Goal: Information Seeking & Learning: Learn about a topic

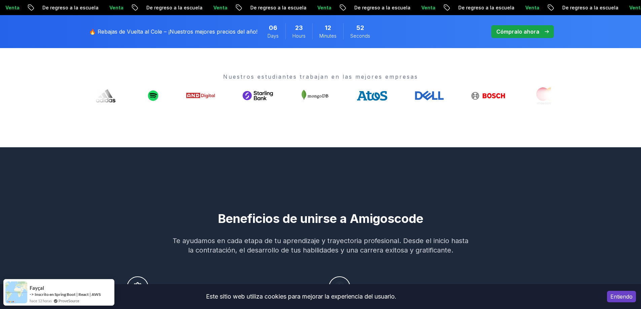
scroll to position [269, 0]
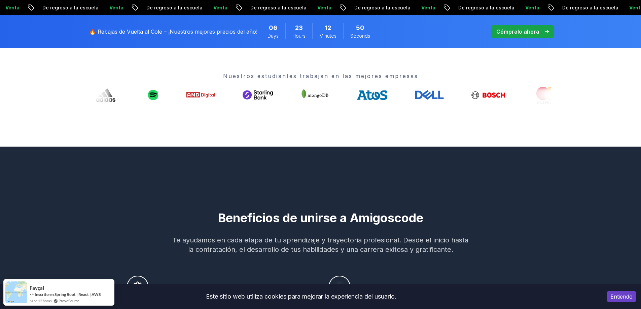
click at [297, 94] on icon at bounding box center [312, 95] width 30 height 17
click at [298, 99] on icon at bounding box center [313, 95] width 30 height 17
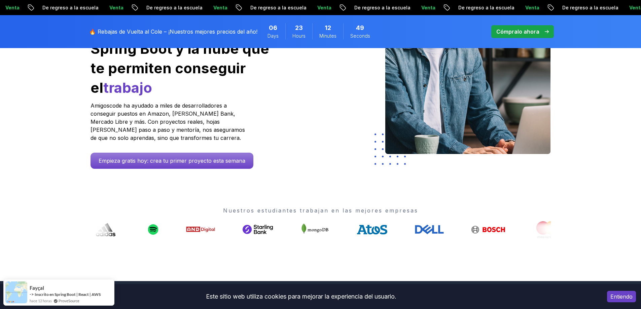
scroll to position [0, 0]
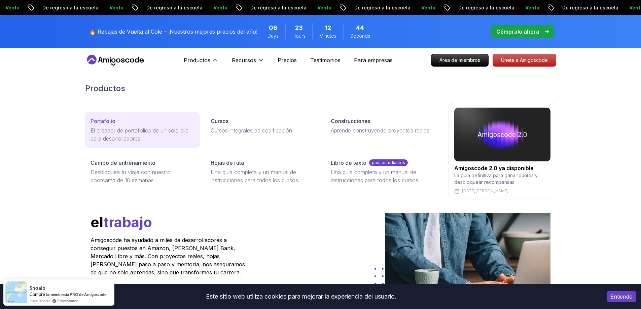
click at [175, 126] on link "Portafolio El creador de portafolios de un solo clic para desarrolladores" at bounding box center [142, 130] width 115 height 36
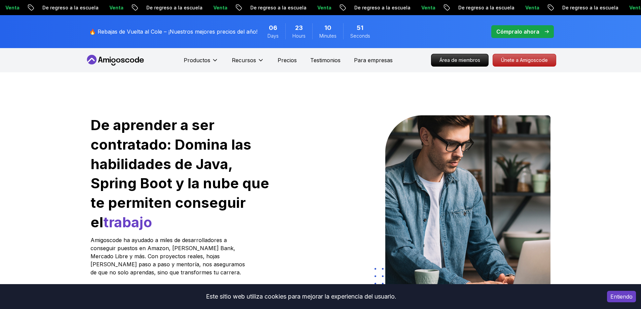
click at [200, 62] on font "Productos" at bounding box center [197, 60] width 27 height 7
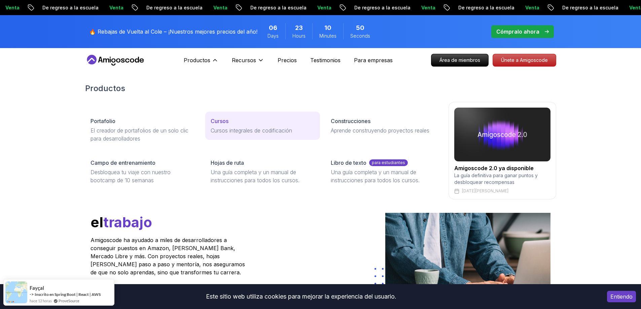
click at [232, 128] on font "Cursos integrales de codificación" at bounding box center [251, 130] width 81 height 7
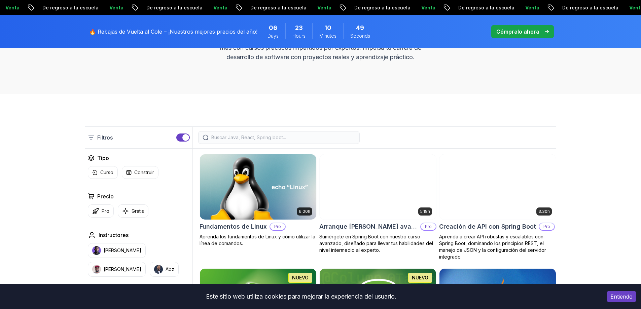
scroll to position [168, 0]
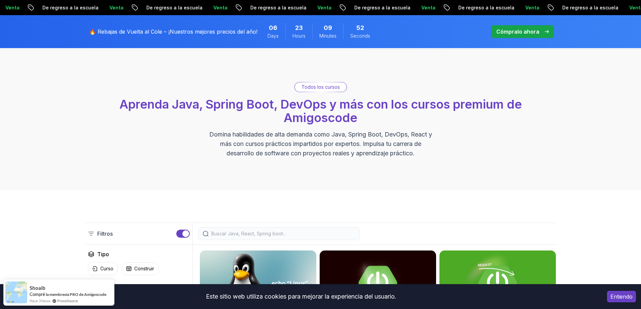
scroll to position [0, 0]
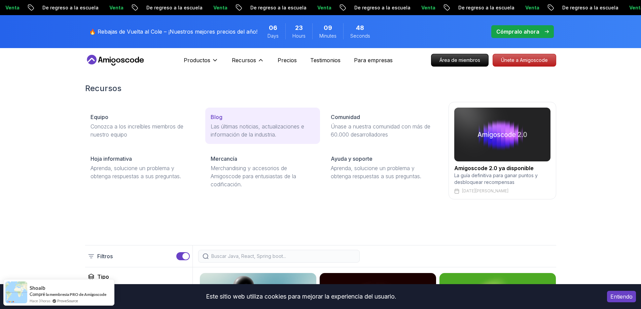
click at [248, 122] on link "Blog Las últimas noticias, actualizaciones e información de la industria." at bounding box center [262, 126] width 115 height 36
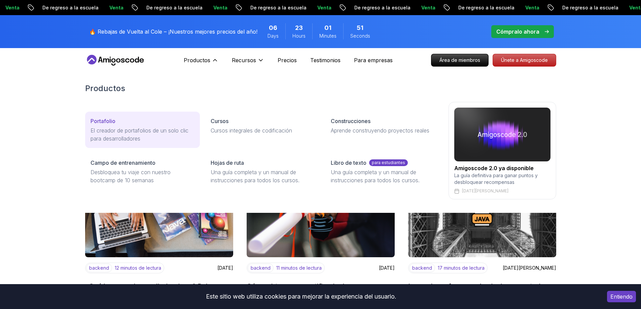
click at [156, 136] on p "El creador de portafolios de un solo clic para desarrolladores" at bounding box center [143, 135] width 104 height 16
